Goal: Navigation & Orientation: Find specific page/section

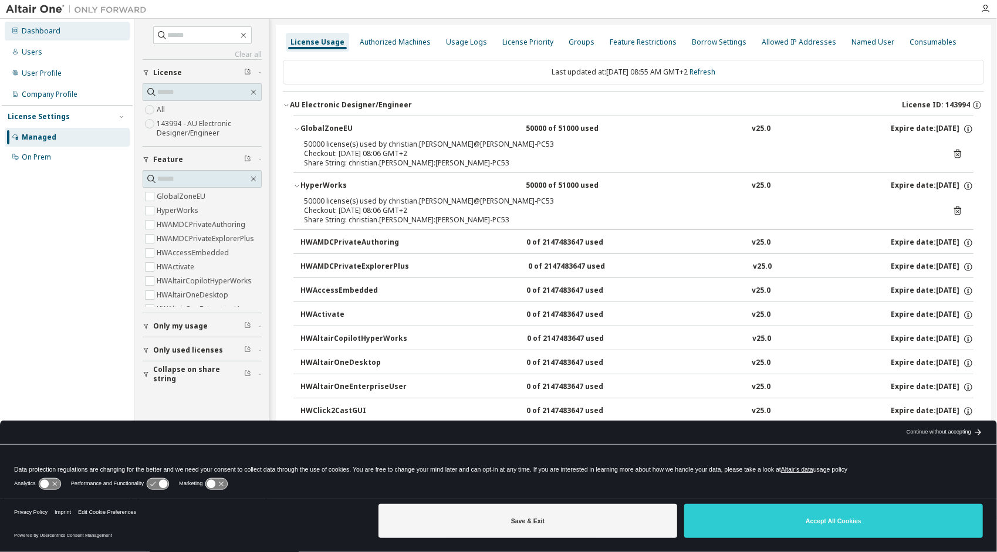
click at [54, 25] on div "Dashboard" at bounding box center [67, 31] width 125 height 19
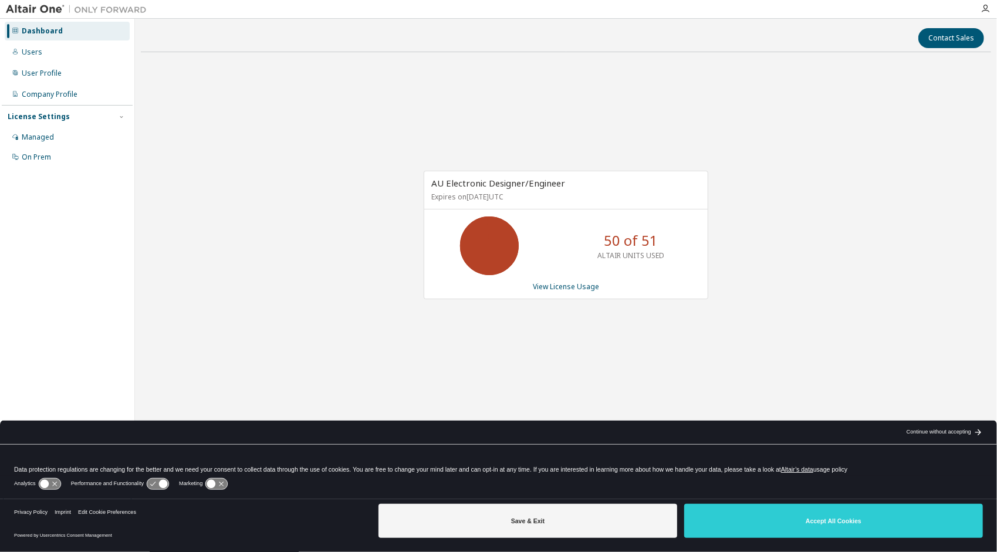
click at [23, 62] on div "Dashboard Users User Profile Company Profile License Settings Managed On Prem" at bounding box center [67, 94] width 131 height 147
click at [30, 55] on div "Users" at bounding box center [32, 52] width 21 height 9
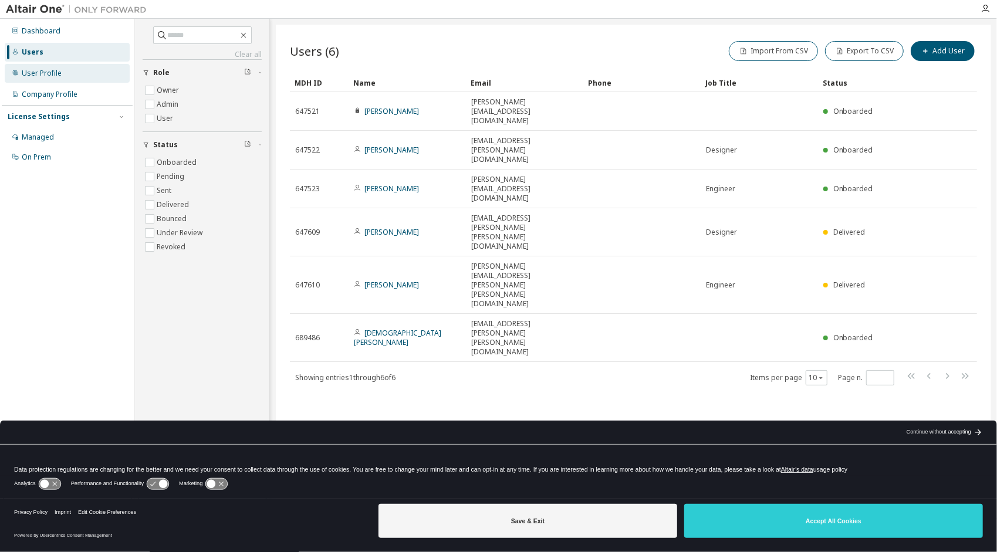
click at [36, 77] on div "User Profile" at bounding box center [42, 73] width 40 height 9
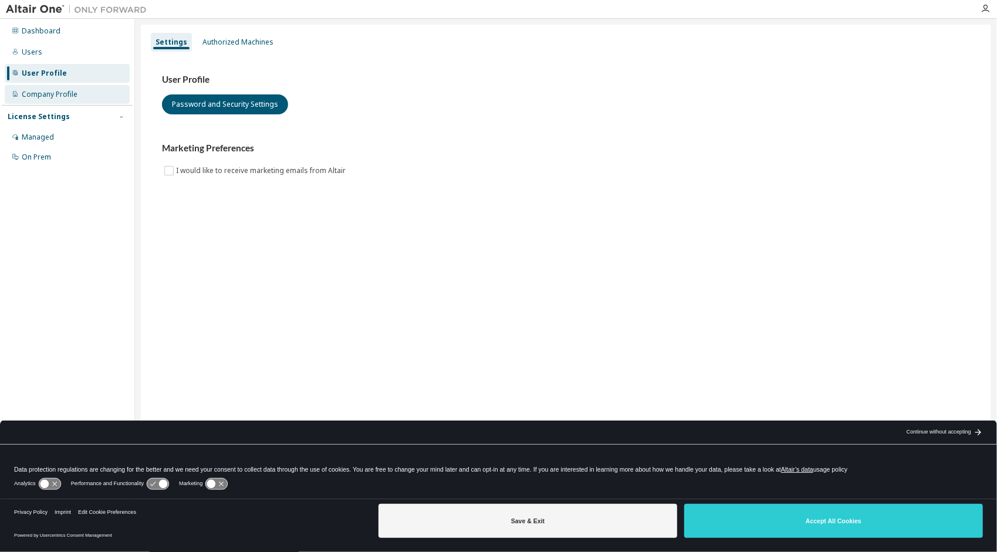
click at [41, 88] on div "Company Profile" at bounding box center [67, 94] width 125 height 19
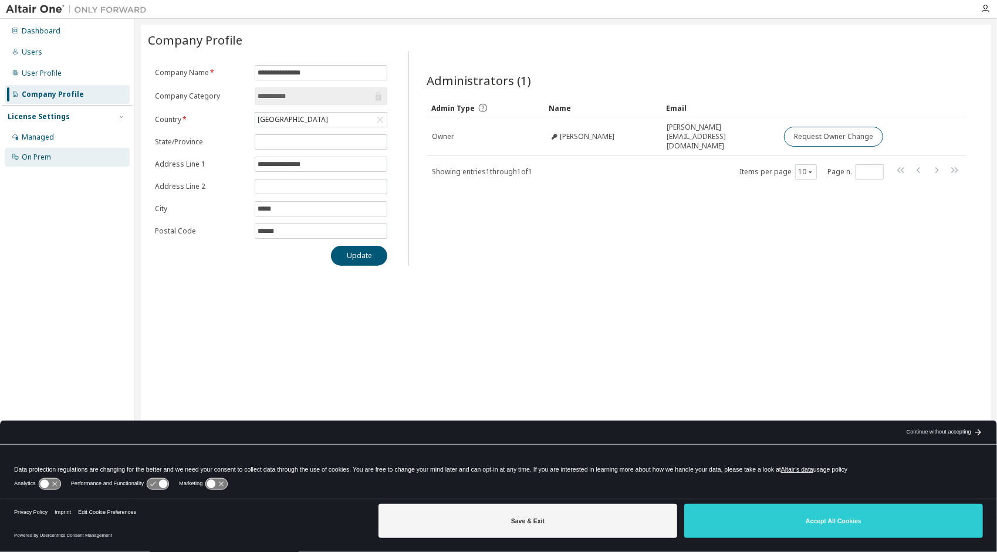
click at [36, 164] on div "On Prem" at bounding box center [67, 157] width 125 height 19
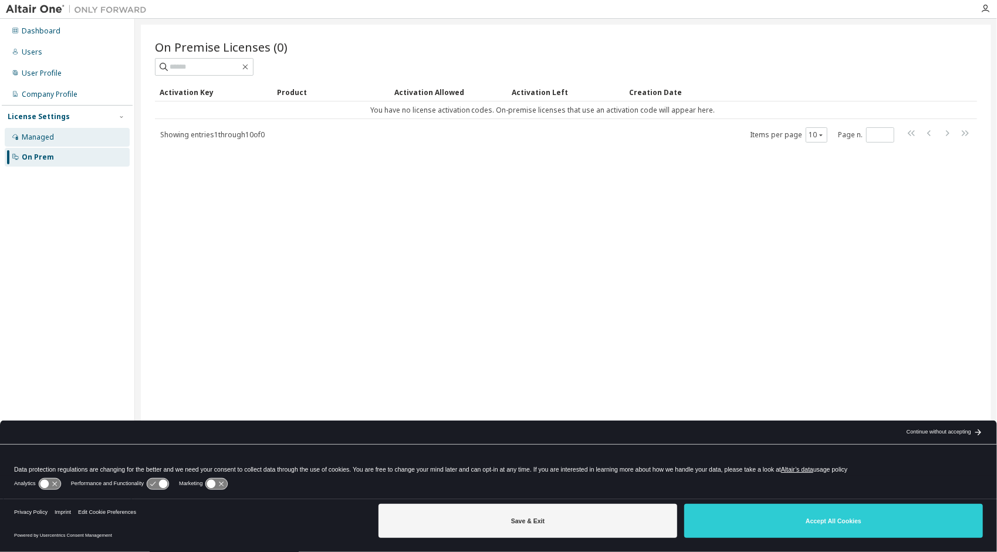
click at [36, 141] on div "Managed" at bounding box center [38, 137] width 32 height 9
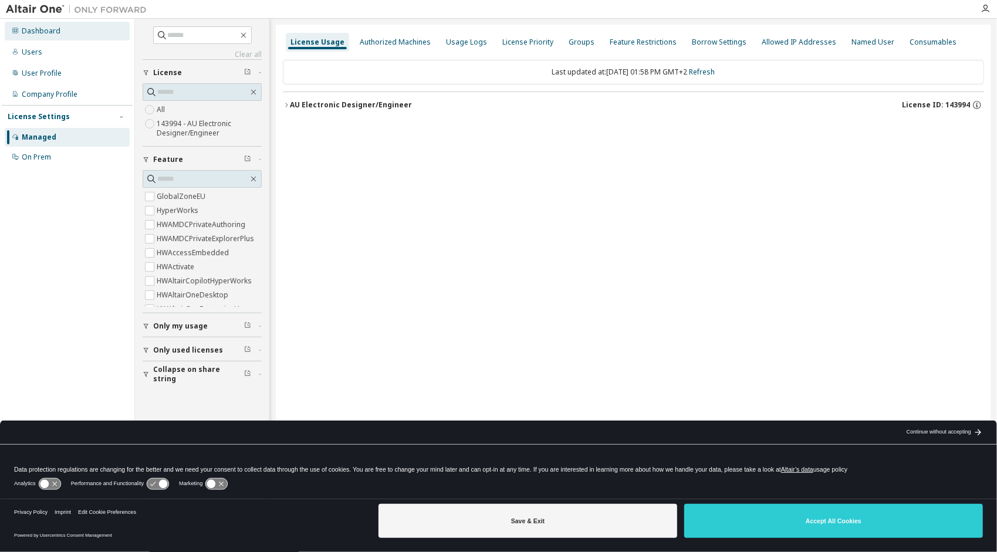
click at [45, 26] on div "Dashboard" at bounding box center [41, 30] width 39 height 9
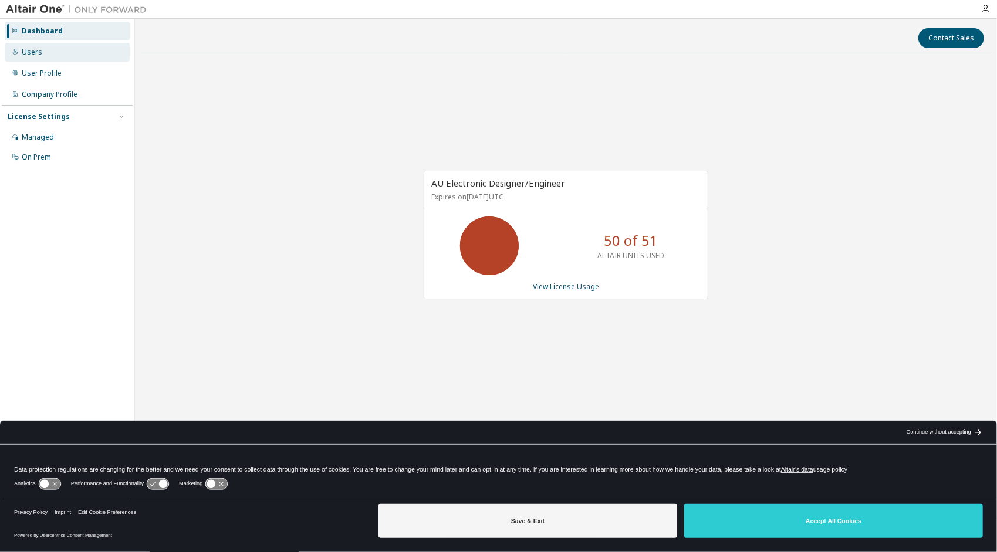
click at [39, 48] on div "Users" at bounding box center [32, 52] width 21 height 9
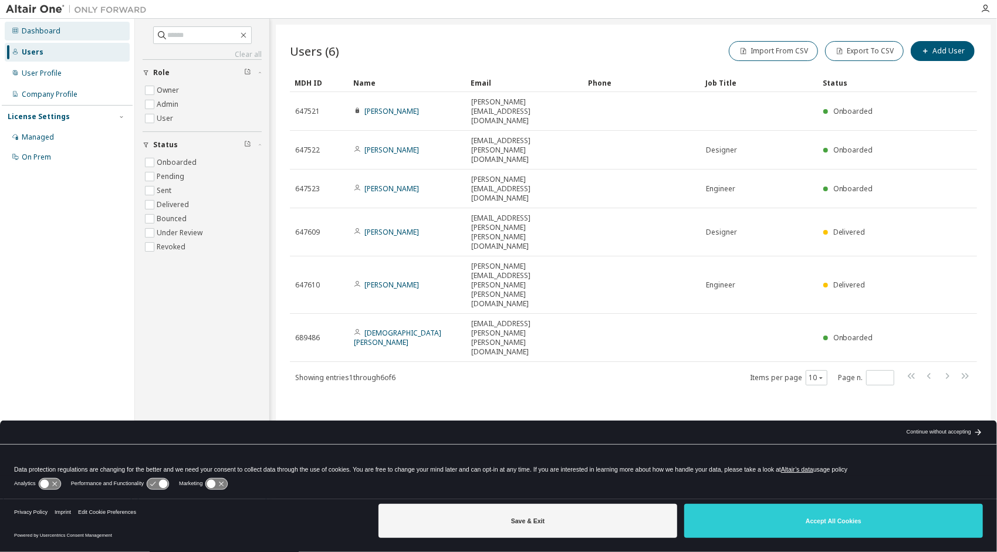
click at [44, 36] on div "Dashboard" at bounding box center [67, 31] width 125 height 19
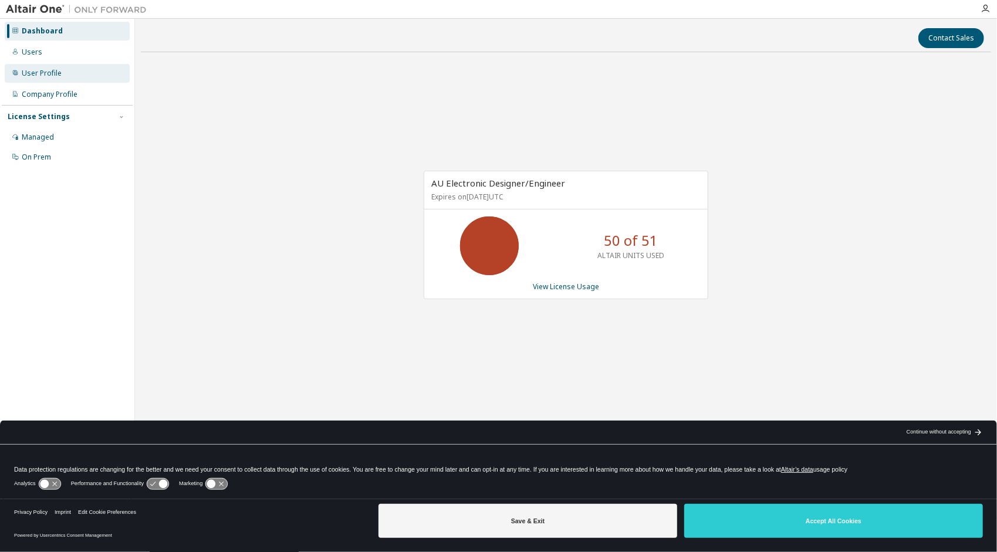
click at [76, 69] on div "User Profile" at bounding box center [67, 73] width 125 height 19
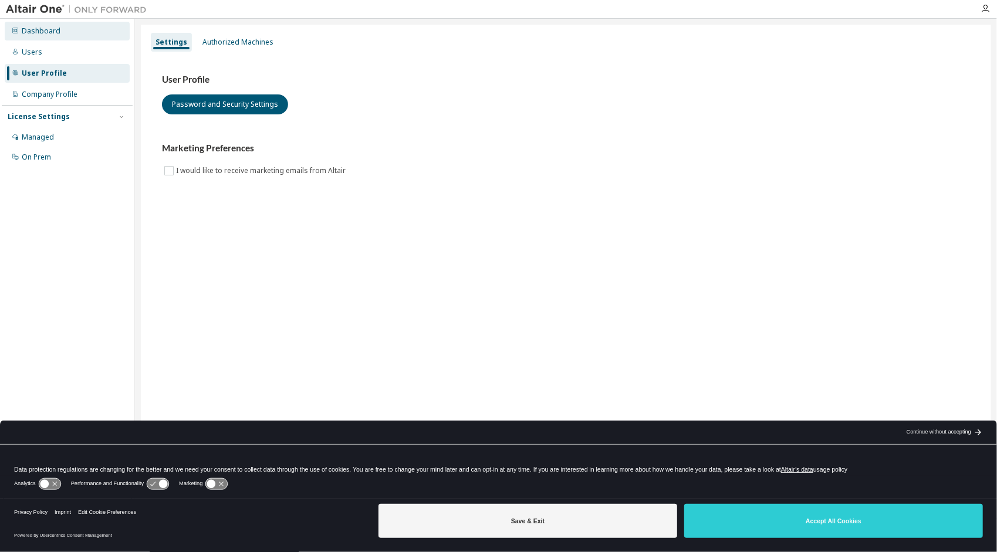
click at [73, 35] on div "Dashboard" at bounding box center [67, 31] width 125 height 19
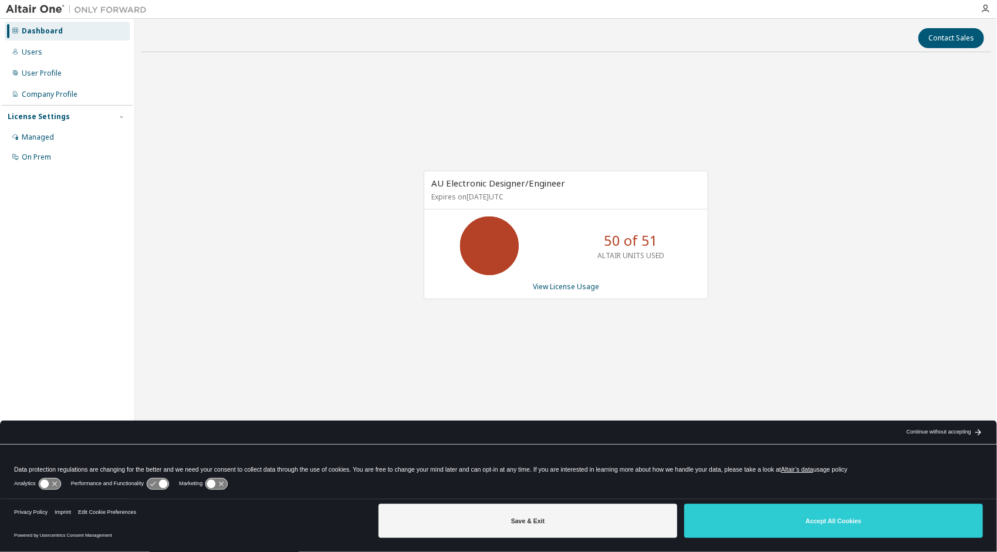
click at [30, 8] on img at bounding box center [79, 10] width 147 height 12
click at [92, 6] on img at bounding box center [79, 10] width 147 height 12
click at [984, 13] on icon "button" at bounding box center [984, 8] width 9 height 9
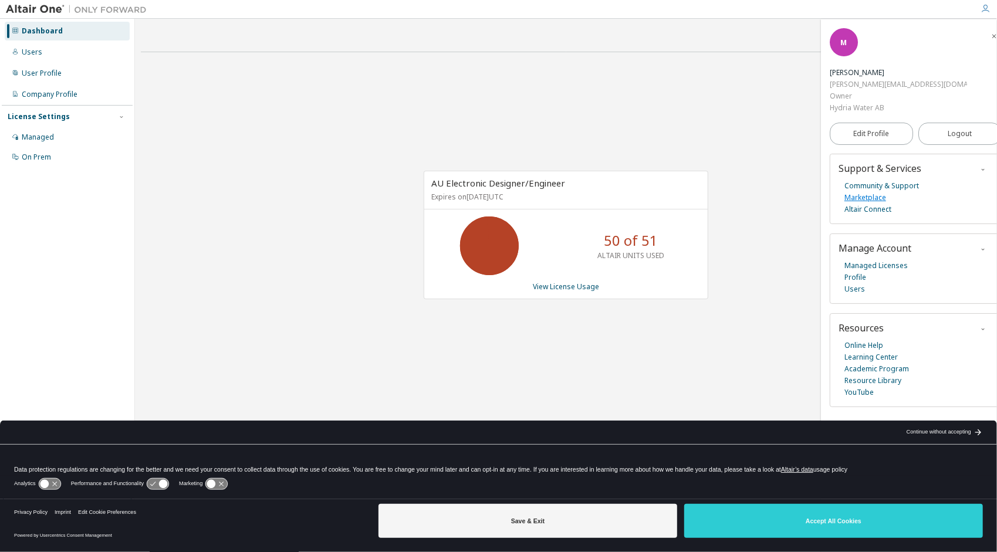
click at [869, 192] on link "Marketplace" at bounding box center [865, 198] width 42 height 12
